Goal: Contribute content

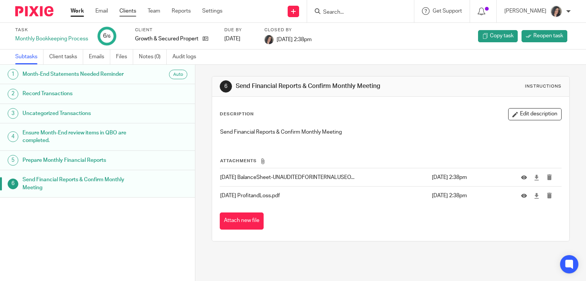
click at [130, 11] on link "Clients" at bounding box center [127, 11] width 17 height 8
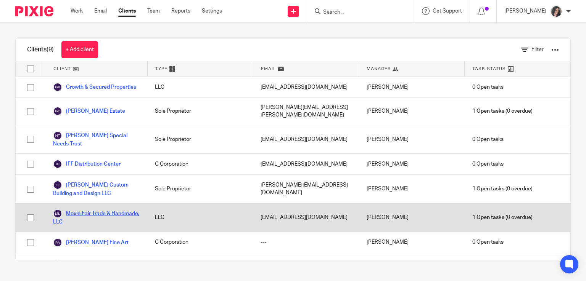
click at [100, 215] on link "Moxie Fair Trade & Handmade, LLC" at bounding box center [96, 217] width 87 height 17
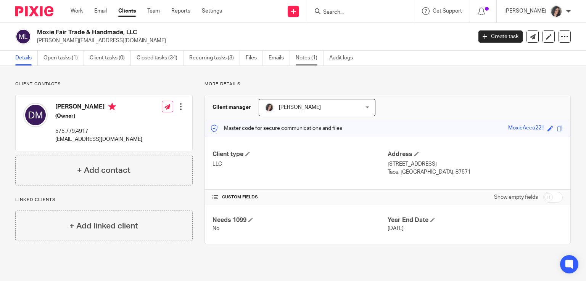
click at [304, 59] on link "Notes (1)" at bounding box center [309, 58] width 28 height 15
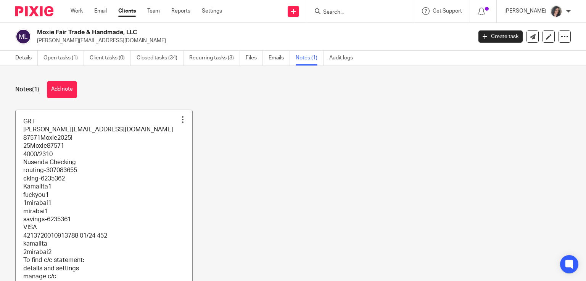
click at [153, 168] on link at bounding box center [104, 212] width 177 height 204
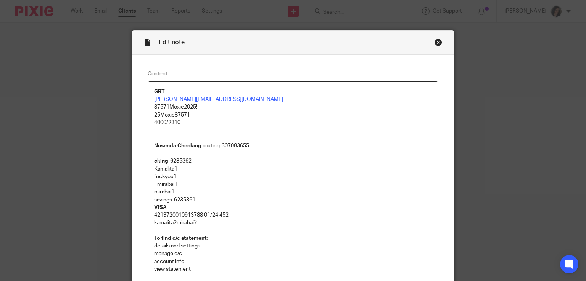
click at [389, 121] on p "4000/2310" at bounding box center [293, 123] width 278 height 8
